Goal: Feedback & Contribution: Submit feedback/report problem

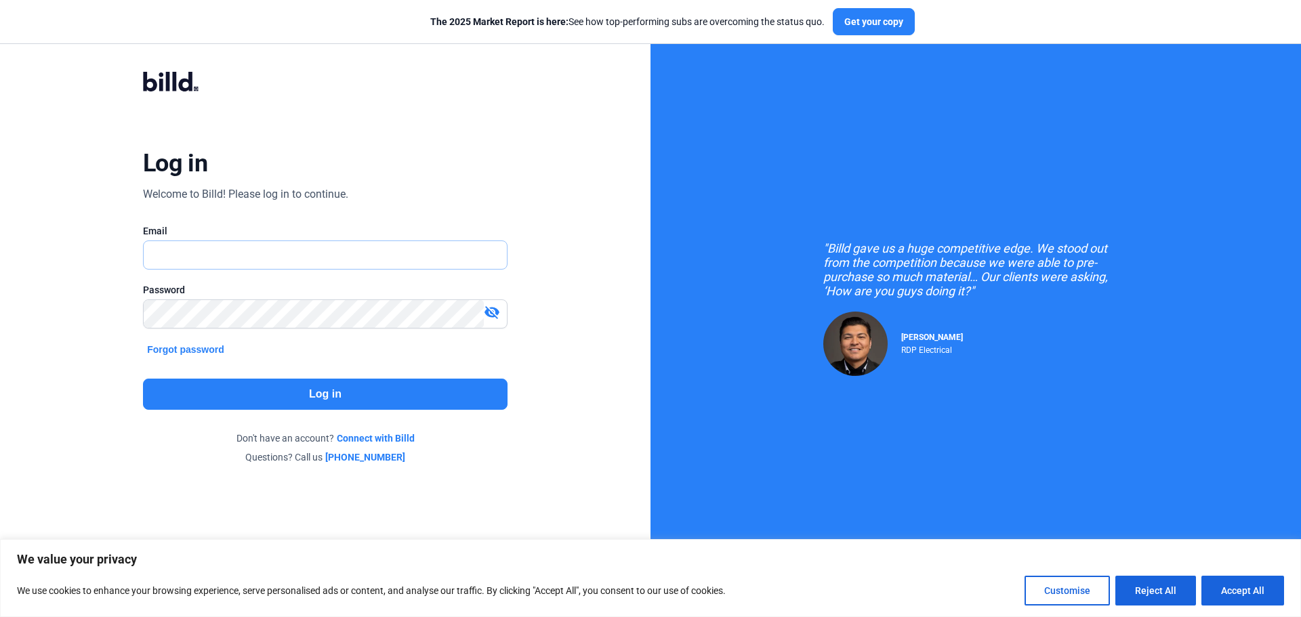
drag, startPoint x: 314, startPoint y: 249, endPoint x: 315, endPoint y: 258, distance: 9.5
click at [314, 249] on input "text" at bounding box center [318, 255] width 348 height 28
type input "[DOMAIN_NAME][EMAIL_ADDRESS][DOMAIN_NAME]"
click at [354, 384] on button "Log in" at bounding box center [325, 394] width 364 height 31
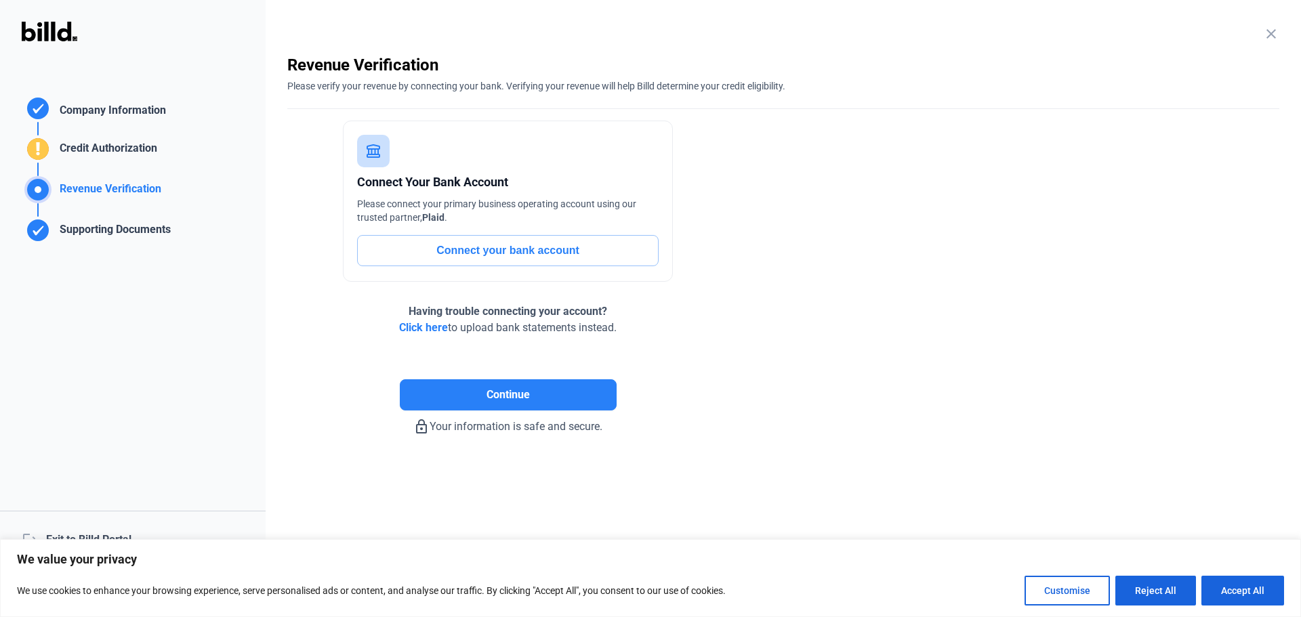
click at [121, 534] on div "logout Exit to Billd Portal" at bounding box center [133, 540] width 266 height 58
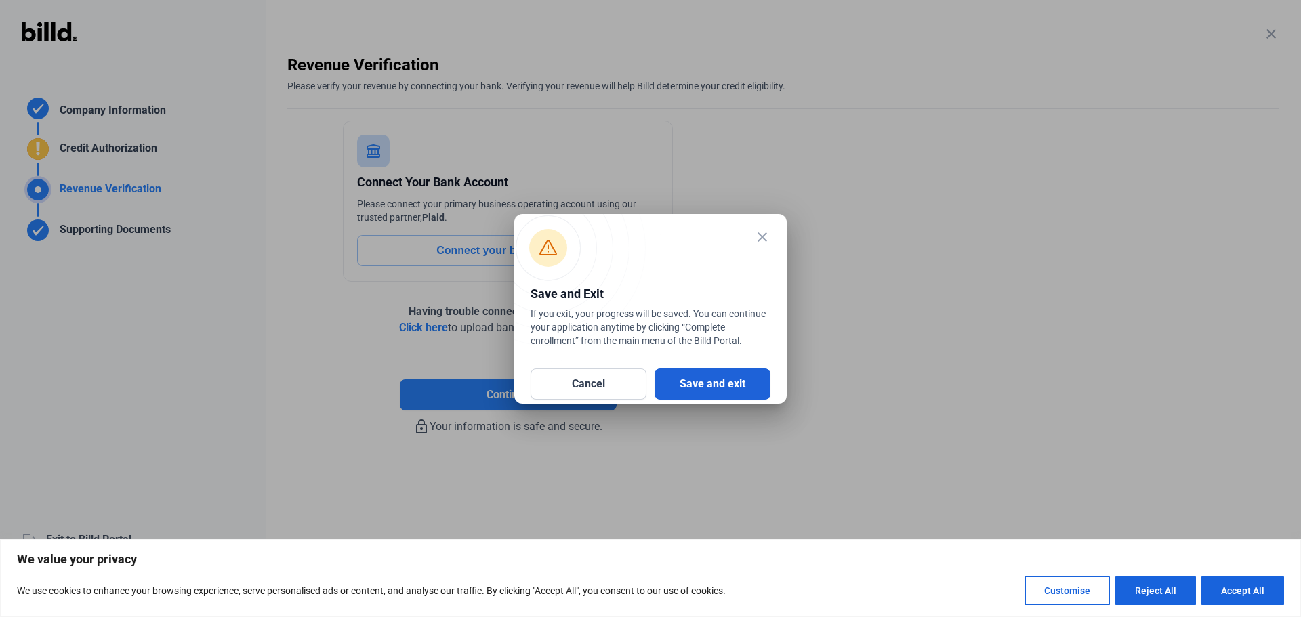
click at [736, 383] on button "Save and exit" at bounding box center [712, 384] width 116 height 31
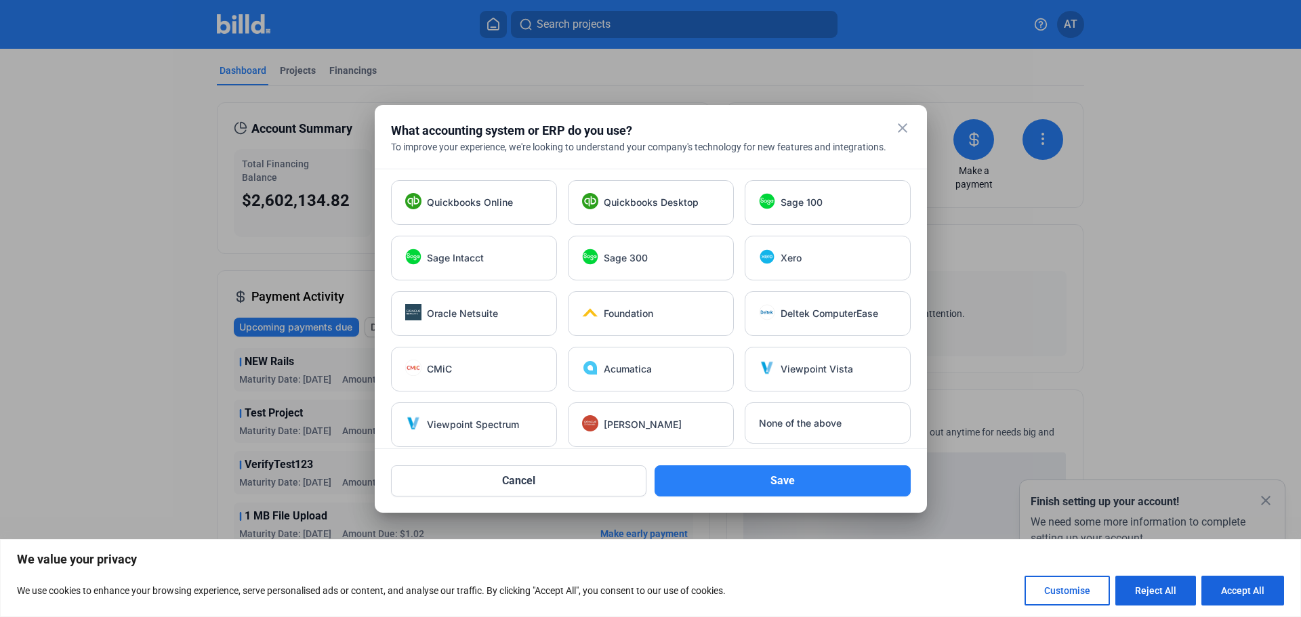
click at [901, 127] on mat-icon "close" at bounding box center [902, 128] width 16 height 16
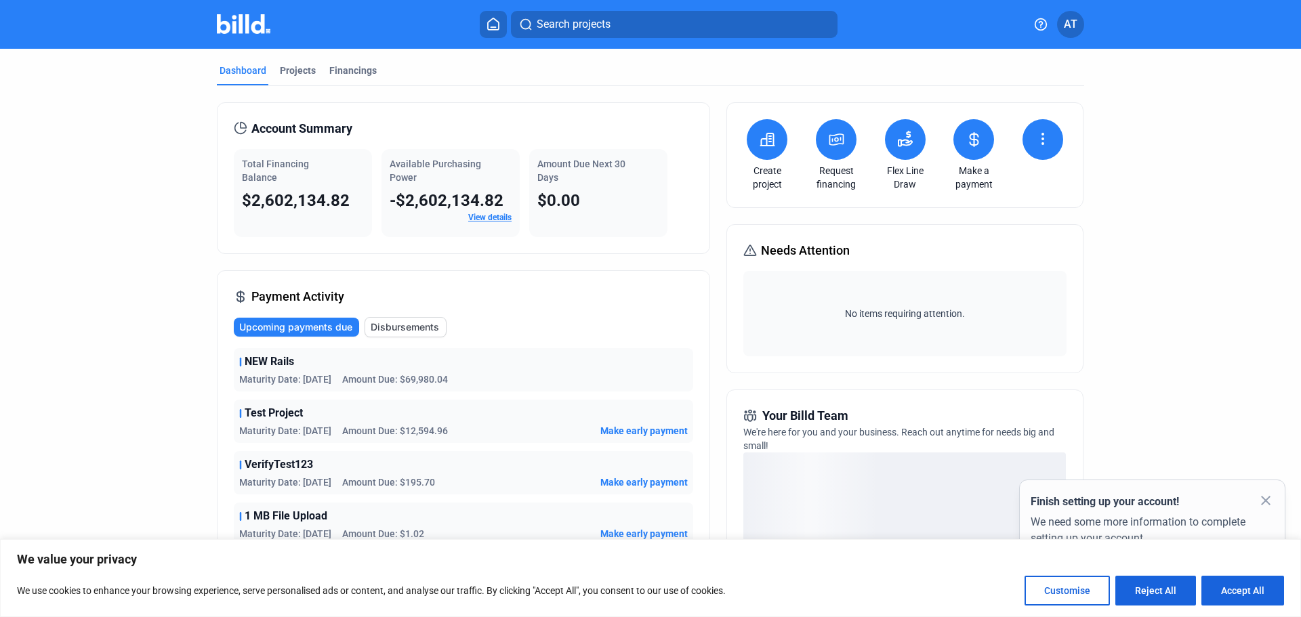
click at [1038, 23] on icon at bounding box center [1041, 25] width 14 height 14
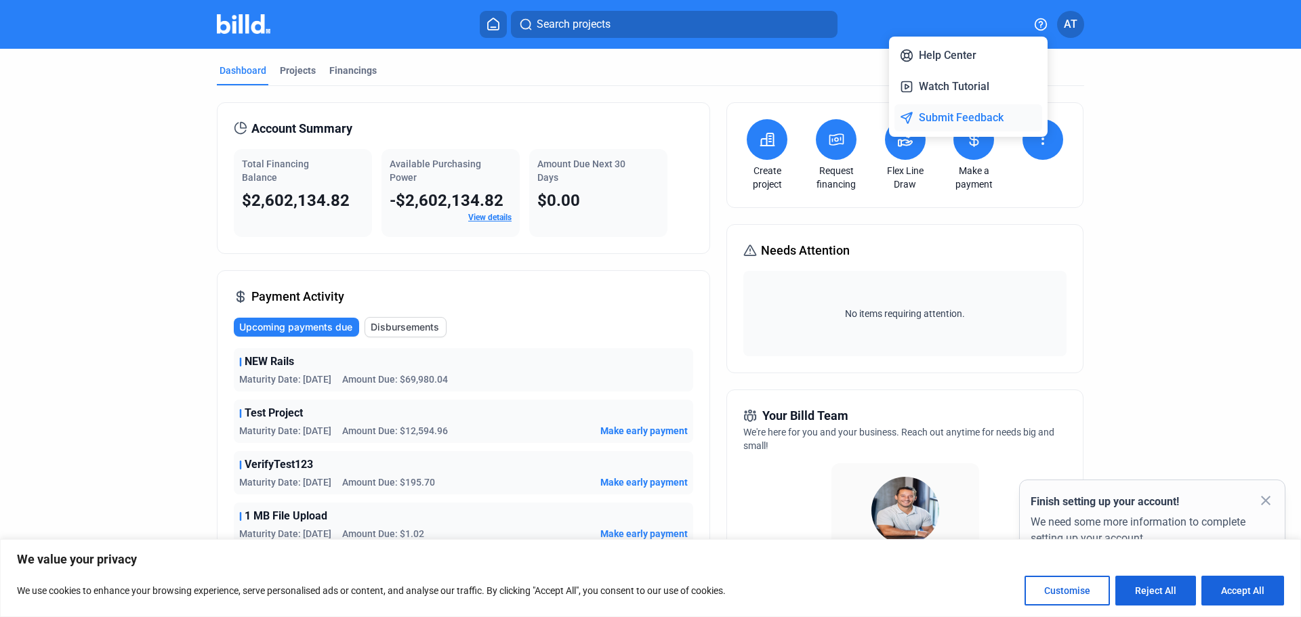
click at [973, 116] on button "Submit Feedback" at bounding box center [968, 117] width 148 height 27
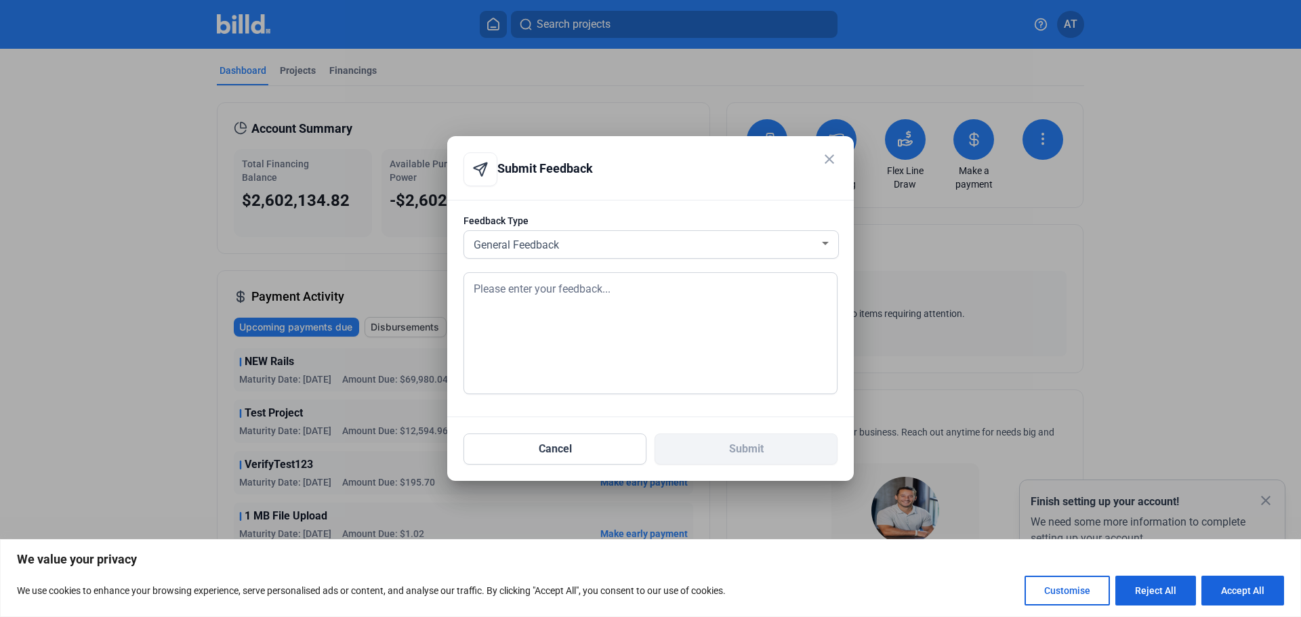
click at [574, 290] on textarea at bounding box center [650, 333] width 374 height 122
type textarea "Test"
click at [759, 448] on button "Submit" at bounding box center [745, 449] width 183 height 31
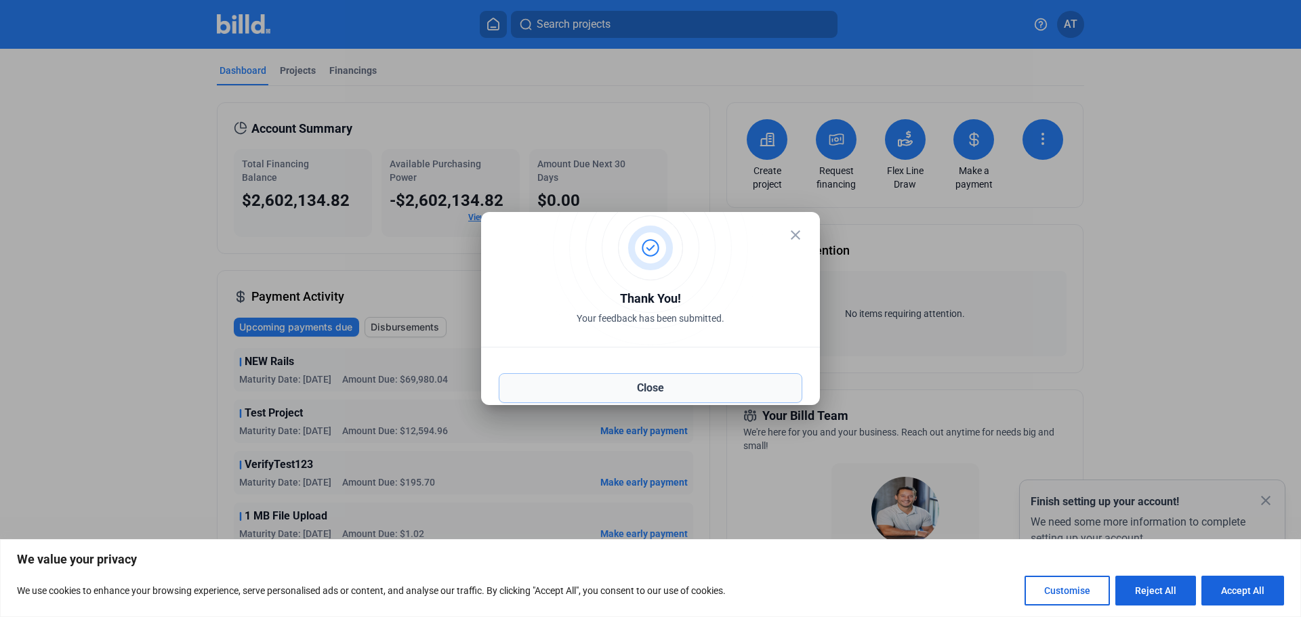
click at [671, 385] on button "Close" at bounding box center [650, 388] width 303 height 30
